Goal: Task Accomplishment & Management: Use online tool/utility

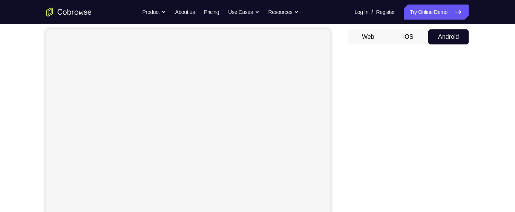
scroll to position [66, 0]
click at [373, 45] on button "Web" at bounding box center [368, 39] width 40 height 15
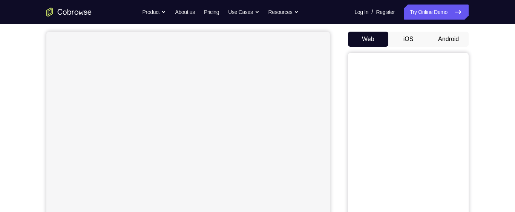
click at [453, 41] on button "Android" at bounding box center [449, 39] width 40 height 15
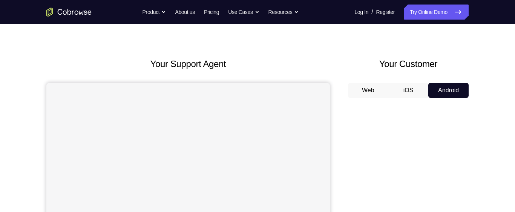
scroll to position [0, 0]
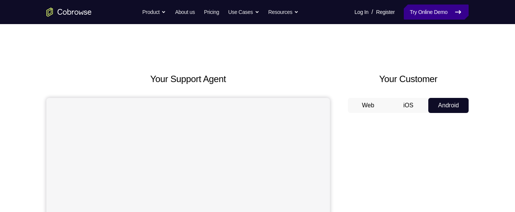
click at [441, 12] on link "Try Online Demo" at bounding box center [436, 12] width 65 height 15
click at [441, 13] on link "Try Online Demo" at bounding box center [436, 12] width 65 height 15
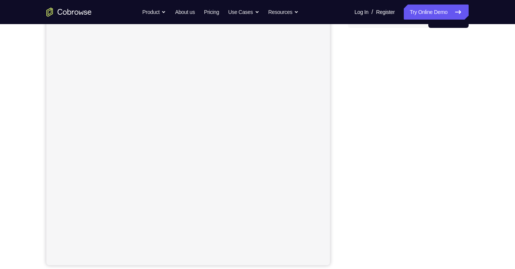
scroll to position [81, 0]
